Goal: Transaction & Acquisition: Purchase product/service

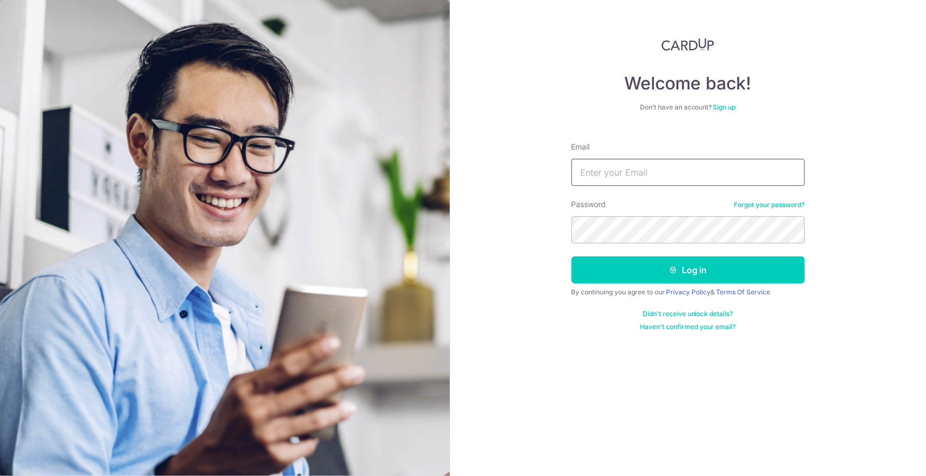
click at [663, 180] on input "Email" at bounding box center [687, 172] width 233 height 27
click at [657, 174] on input "Email" at bounding box center [687, 172] width 233 height 27
click at [720, 107] on link "Sign up" at bounding box center [724, 107] width 23 height 8
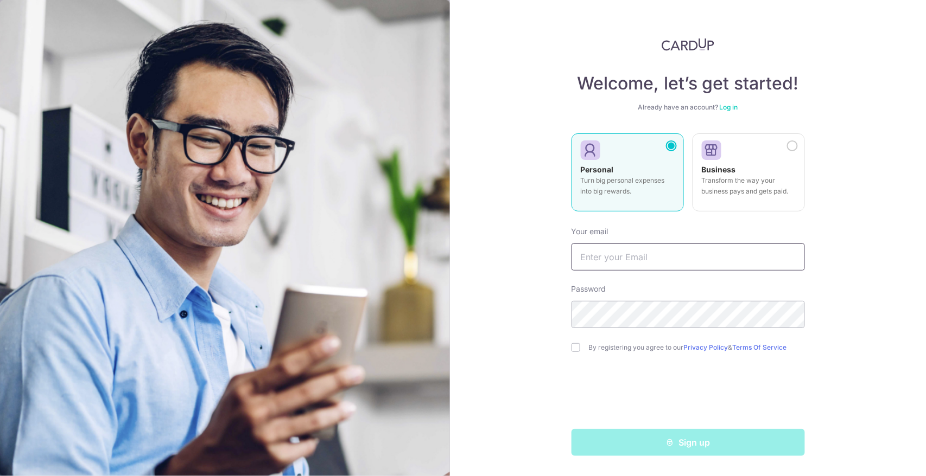
click at [637, 263] on input "text" at bounding box center [687, 257] width 233 height 27
type input "[EMAIL_ADDRESS][DOMAIN_NAME]"
click at [577, 348] on input "checkbox" at bounding box center [575, 347] width 9 height 9
checkbox input "true"
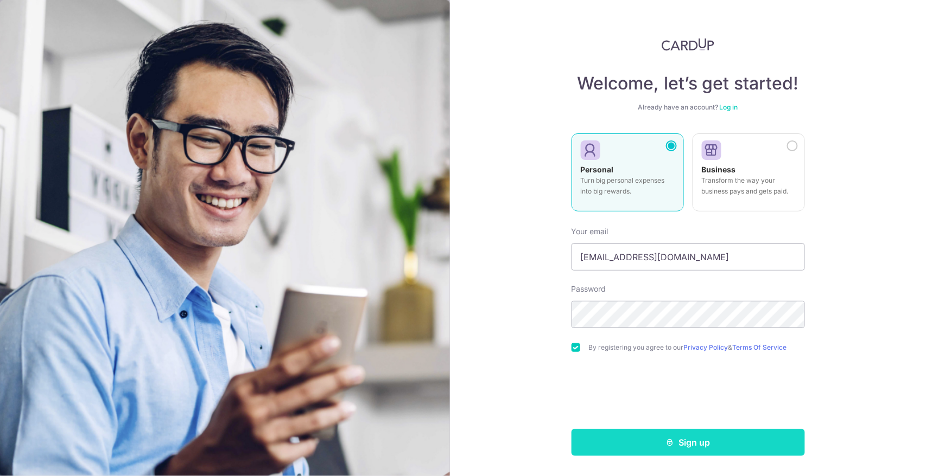
click at [698, 445] on button "Sign up" at bounding box center [687, 442] width 233 height 27
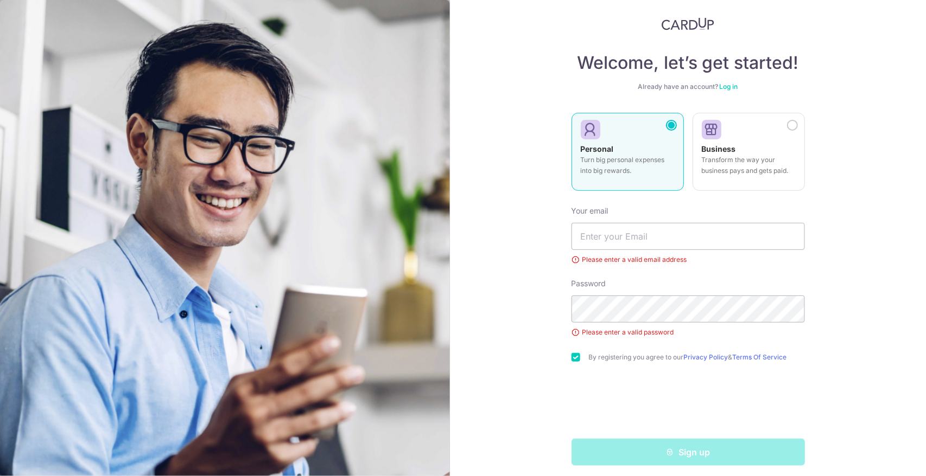
scroll to position [27, 0]
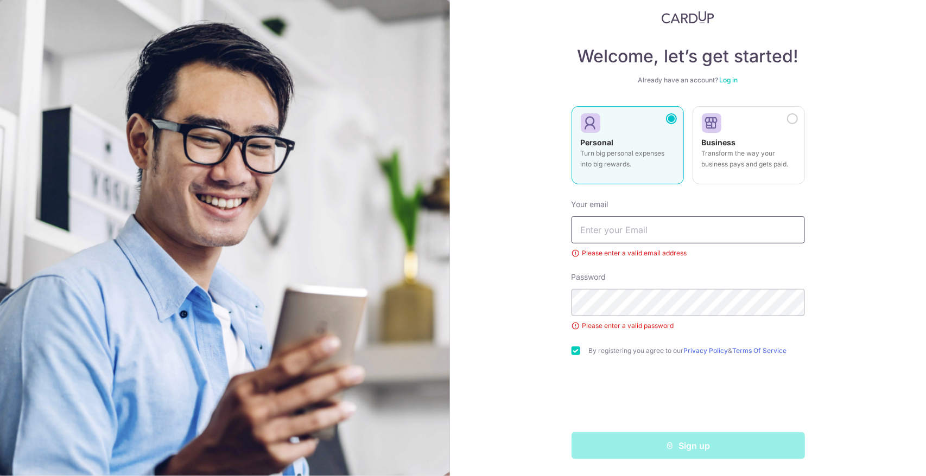
click at [616, 219] on input "text" at bounding box center [687, 230] width 233 height 27
type input "[EMAIL_ADDRESS][DOMAIN_NAME]"
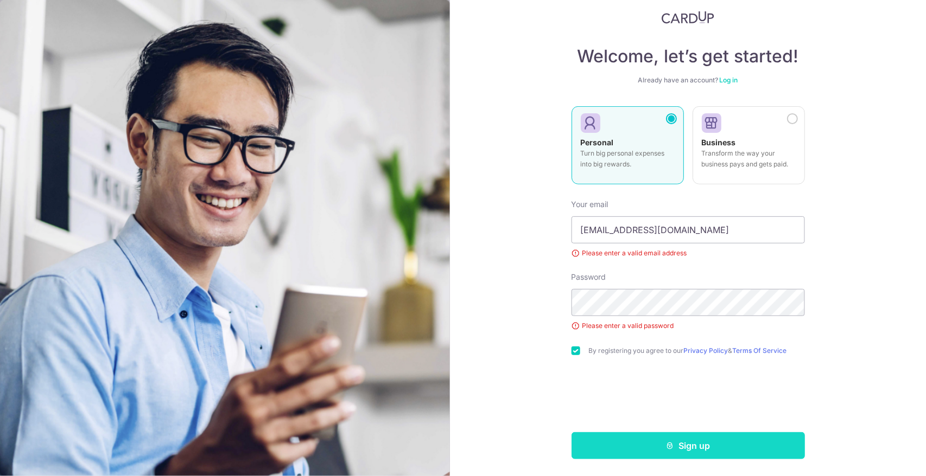
click at [695, 451] on button "Sign up" at bounding box center [687, 445] width 233 height 27
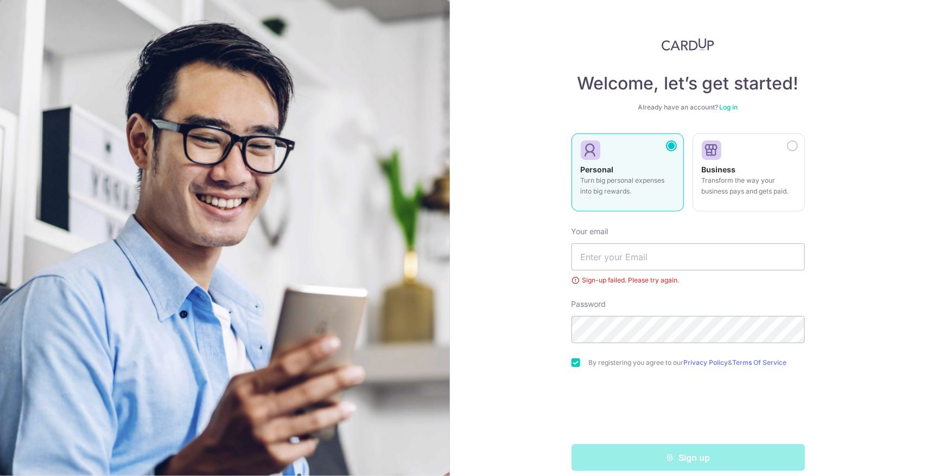
click at [528, 342] on div "Welcome, let’s get started! Already have an account? Log in Personal Turn big p…" at bounding box center [688, 238] width 476 height 476
click at [622, 259] on input "text" at bounding box center [687, 257] width 233 height 27
type input "[EMAIL_ADDRESS][DOMAIN_NAME]"
click at [887, 334] on div "Welcome, let’s get started! Already have an account? Log in Personal Turn big p…" at bounding box center [688, 238] width 476 height 476
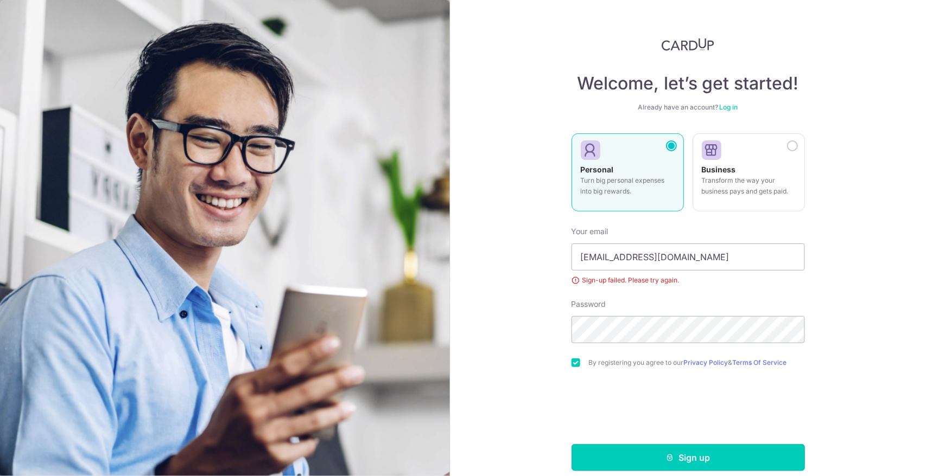
click at [708, 453] on button "Sign up" at bounding box center [687, 457] width 233 height 27
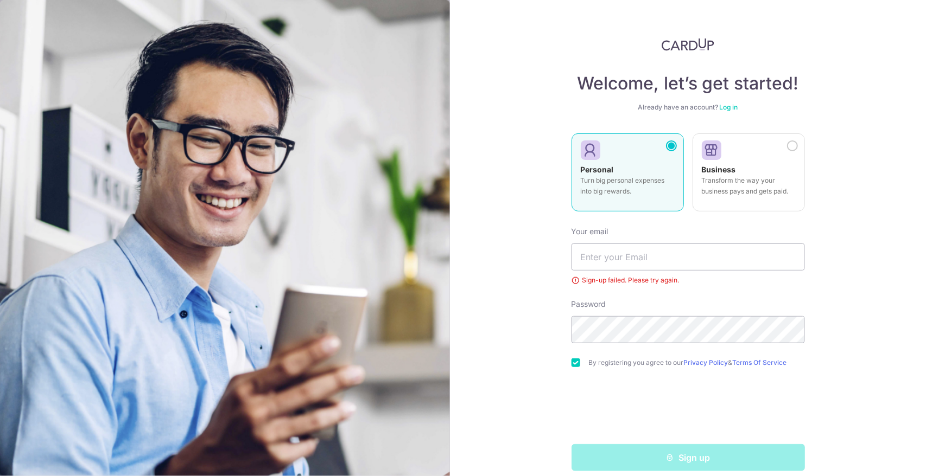
scroll to position [12, 0]
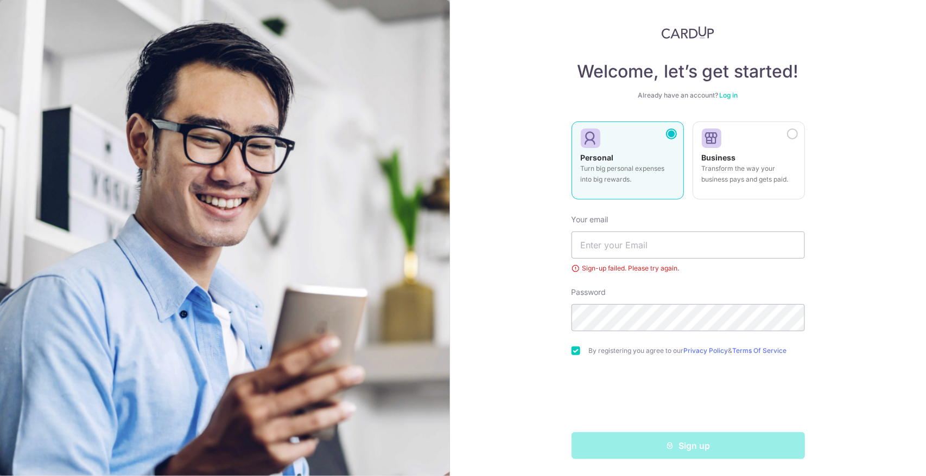
click at [724, 95] on link "Log in" at bounding box center [729, 95] width 18 height 8
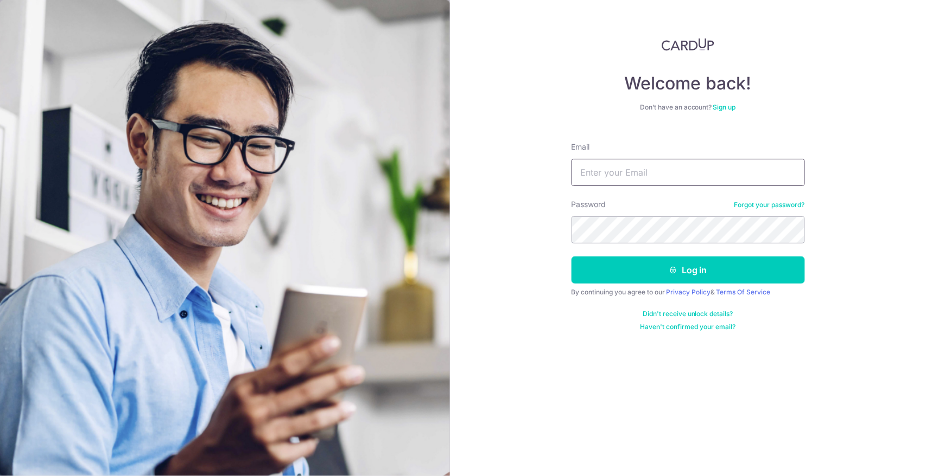
click at [625, 174] on input "Email" at bounding box center [687, 172] width 233 height 27
type input "genie03@gmail.com"
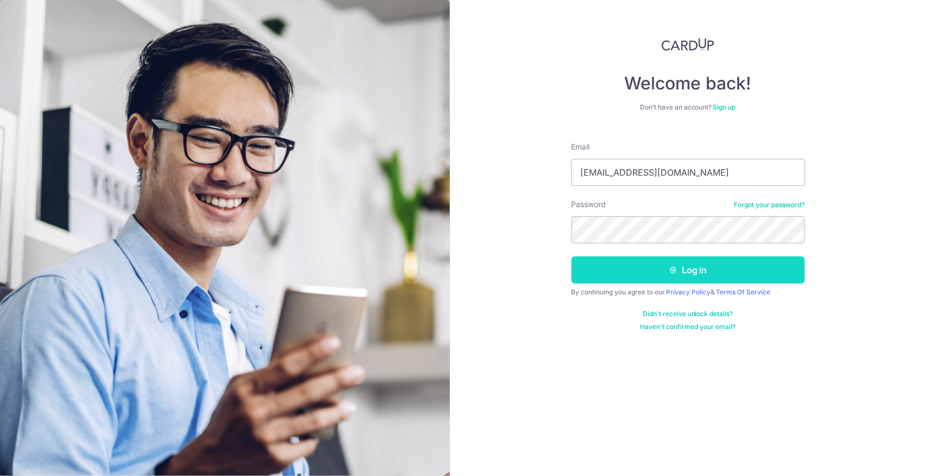
click at [693, 269] on button "Log in" at bounding box center [687, 270] width 233 height 27
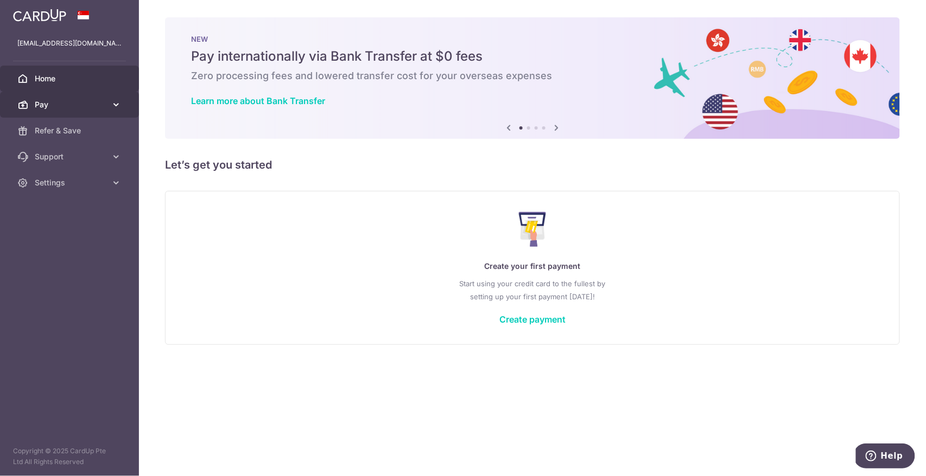
click at [108, 104] on link "Pay" at bounding box center [69, 105] width 139 height 26
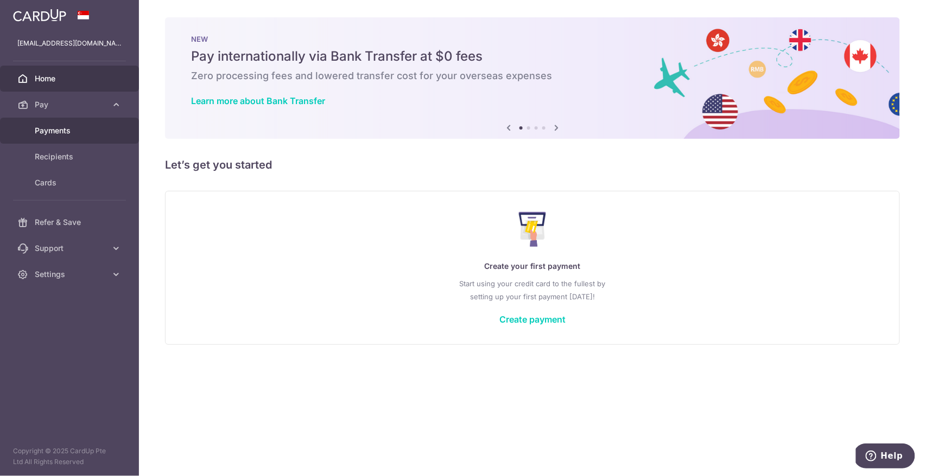
click at [65, 131] on span "Payments" at bounding box center [71, 130] width 72 height 11
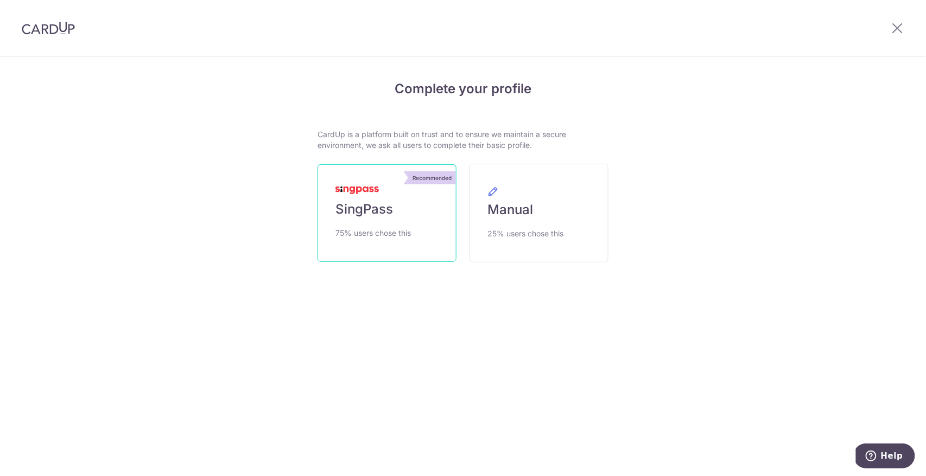
click at [370, 212] on span "SingPass" at bounding box center [364, 209] width 58 height 17
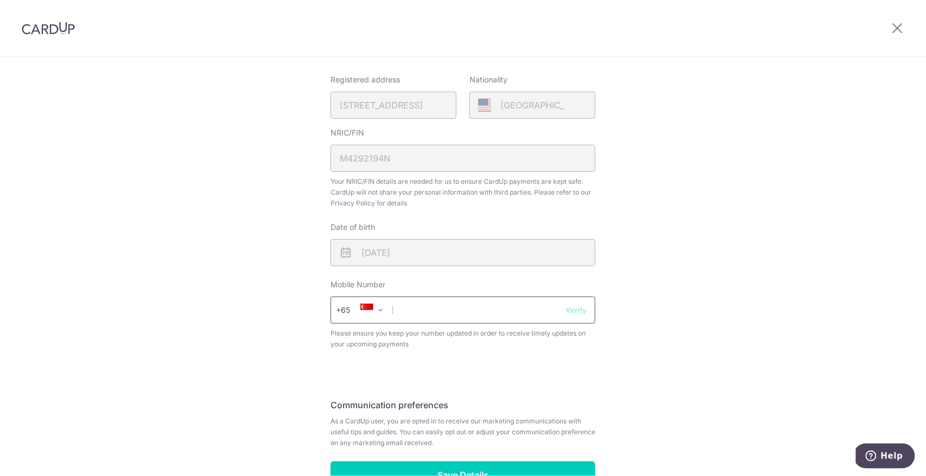
scroll to position [262, 0]
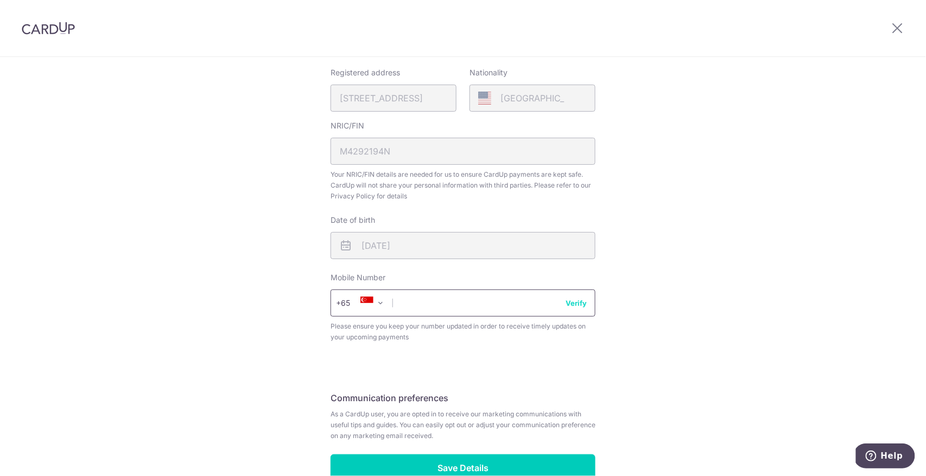
click at [511, 298] on input "text" at bounding box center [462, 303] width 265 height 27
type input "82849961"
click at [569, 304] on button "Verify" at bounding box center [575, 303] width 21 height 11
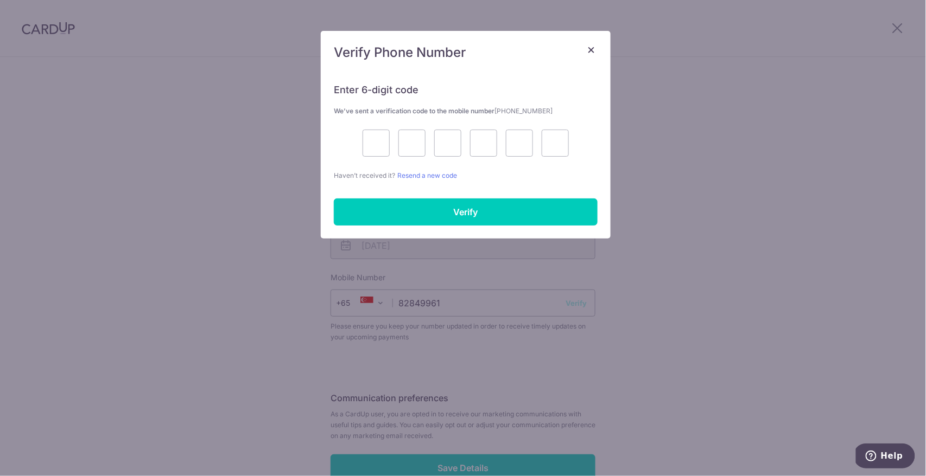
click at [601, 474] on div "× Verify Phone Number Enter 6-digit code We’ve sent a verification code to the …" at bounding box center [463, 238] width 926 height 476
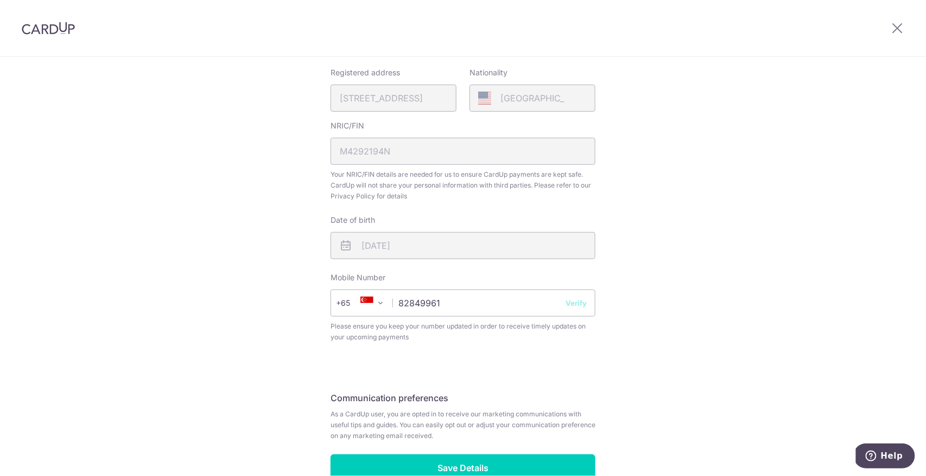
click at [638, 384] on div "Review your details Your Details Please provide your full name as per your NRIC…" at bounding box center [463, 168] width 926 height 746
click at [576, 304] on button "Verify" at bounding box center [575, 303] width 21 height 11
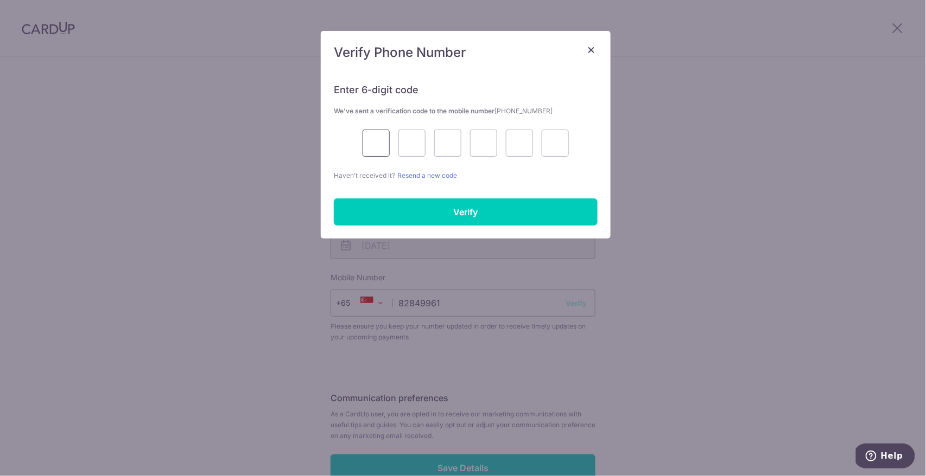
click at [378, 142] on input "text" at bounding box center [375, 143] width 27 height 27
type input "6"
type input "7"
type input "0"
type input "1"
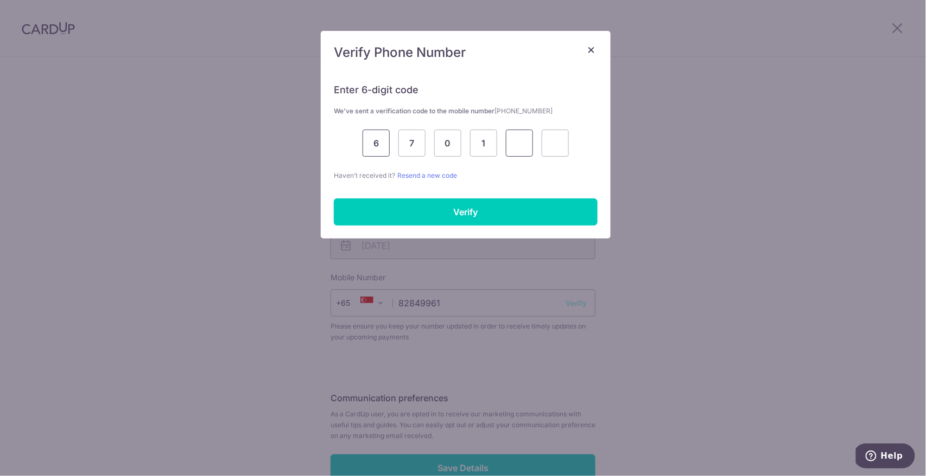
type input "7"
type input "5"
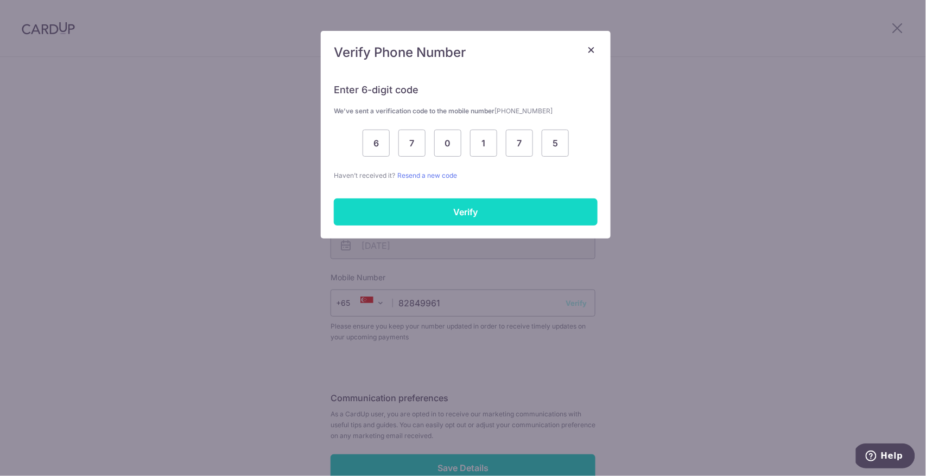
click at [442, 210] on input "Verify" at bounding box center [466, 212] width 264 height 27
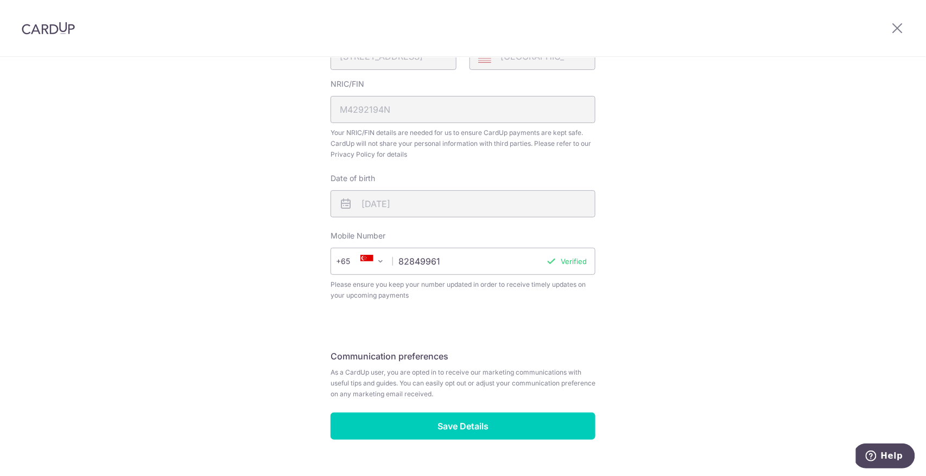
scroll to position [327, 0]
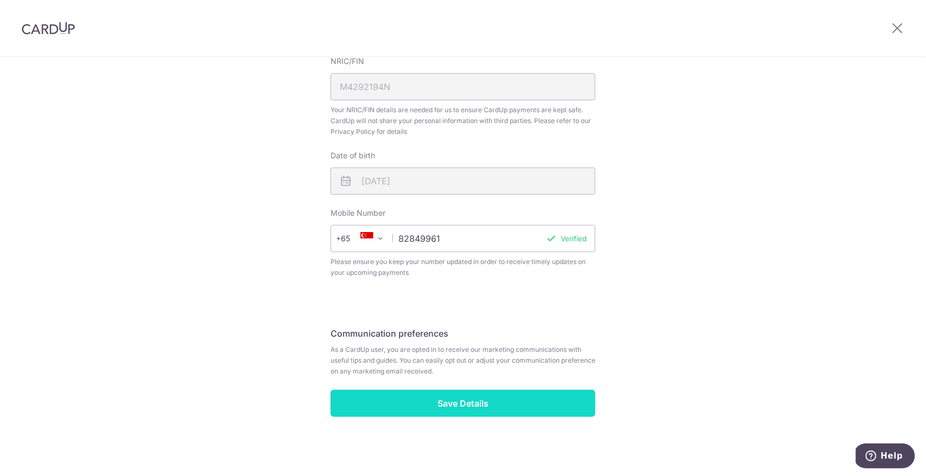
click at [456, 399] on input "Save Details" at bounding box center [462, 403] width 265 height 27
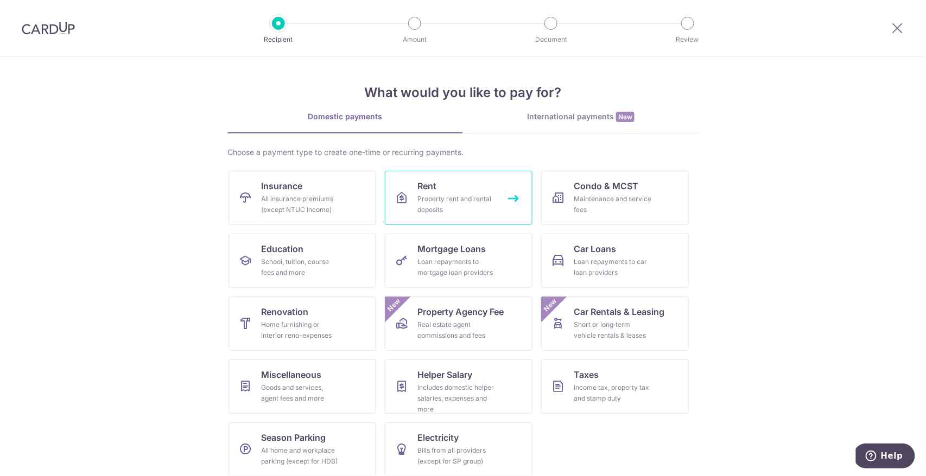
click at [421, 204] on div "Property rent and rental deposits" at bounding box center [456, 205] width 78 height 22
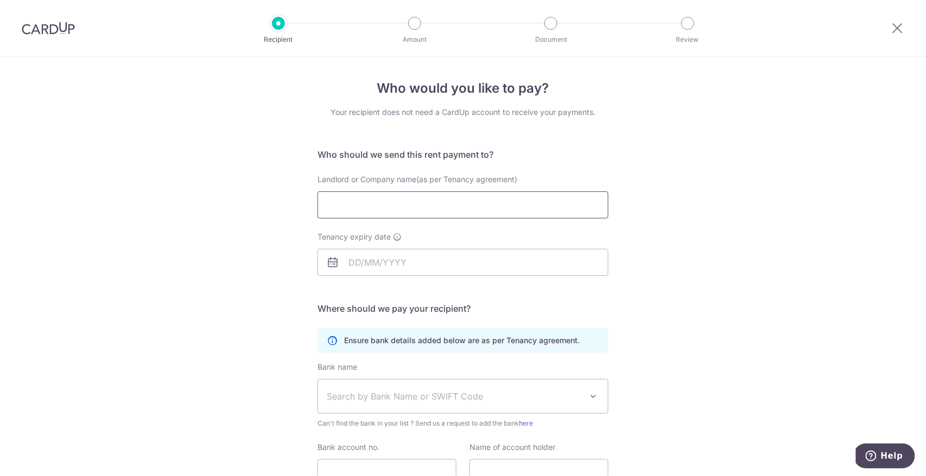
click at [416, 207] on input "Landlord or Company name(as per Tenancy agreement)" at bounding box center [462, 205] width 291 height 27
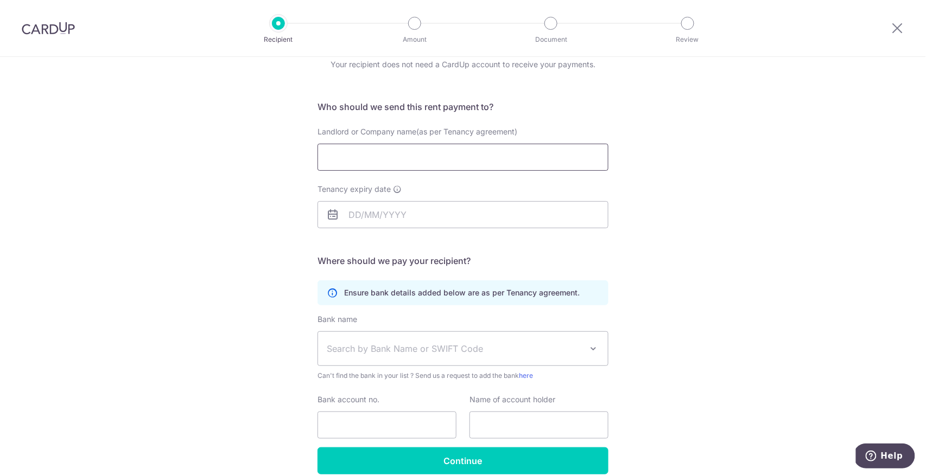
scroll to position [97, 0]
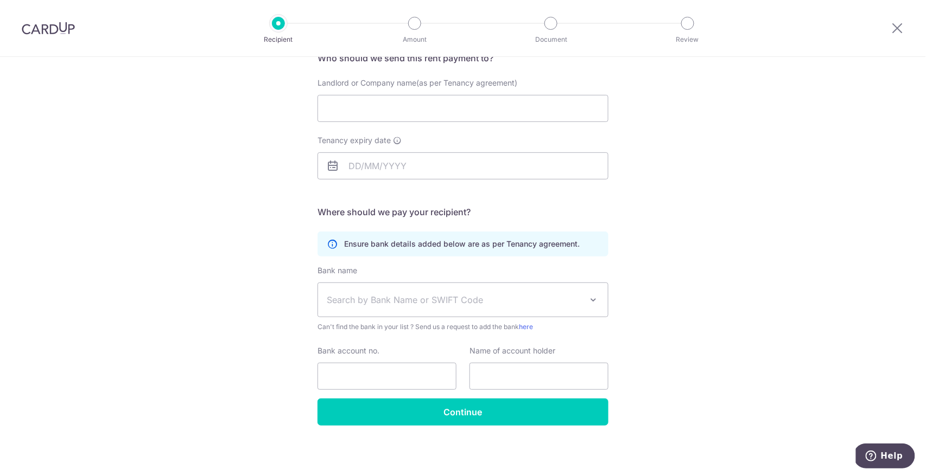
click at [206, 252] on div "Who would you like to pay? Your recipient does not need a CardUp account to rec…" at bounding box center [463, 218] width 926 height 517
